Goal: Task Accomplishment & Management: Complete application form

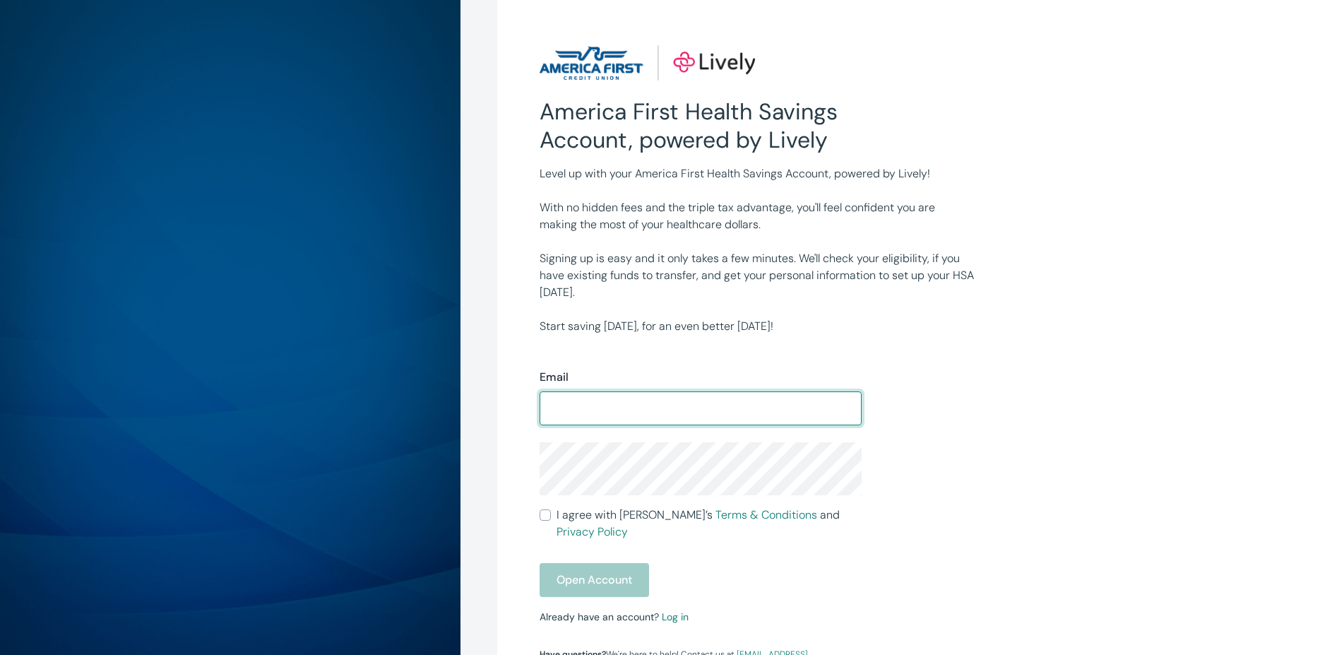
click at [682, 403] on input "Email" at bounding box center [701, 408] width 322 height 28
click at [681, 403] on input "Email" at bounding box center [701, 408] width 322 height 28
click at [678, 403] on input "Email" at bounding box center [701, 408] width 322 height 28
type input "[EMAIL_ADDRESS][DOMAIN_NAME]"
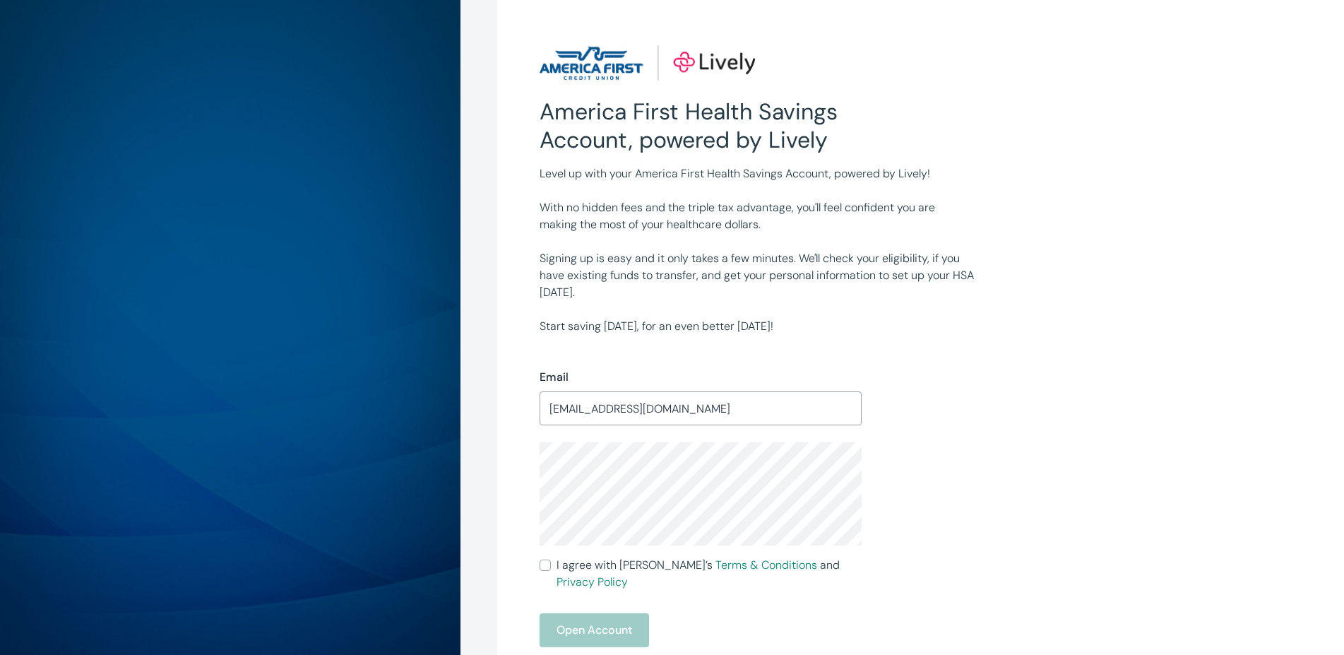
click at [956, 489] on div "Email [EMAIL_ADDRESS][DOMAIN_NAME] ​ I agree with [PERSON_NAME]’s Terms & Condi…" at bounding box center [862, 529] width 678 height 388
click at [543, 568] on input "I agree with Lively’s Terms & Conditions and Privacy Policy" at bounding box center [545, 564] width 11 height 11
checkbox input "true"
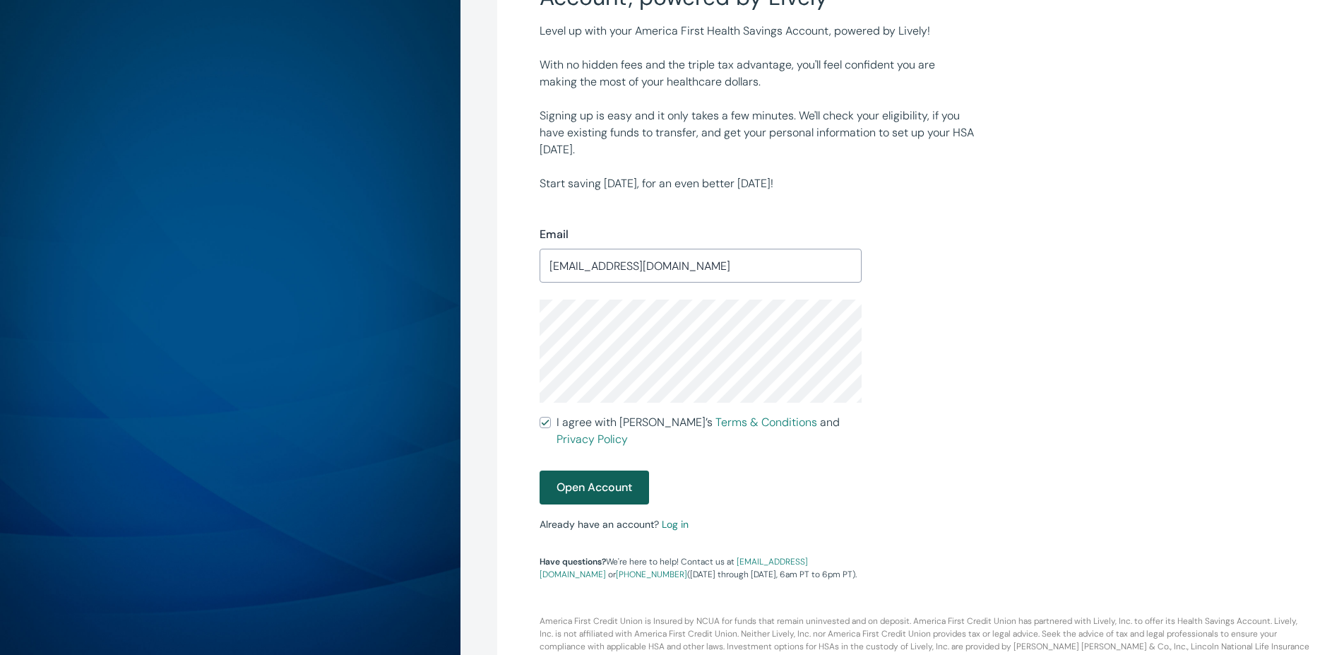
scroll to position [144, 0]
click at [614, 469] on button "Open Account" at bounding box center [594, 486] width 109 height 34
